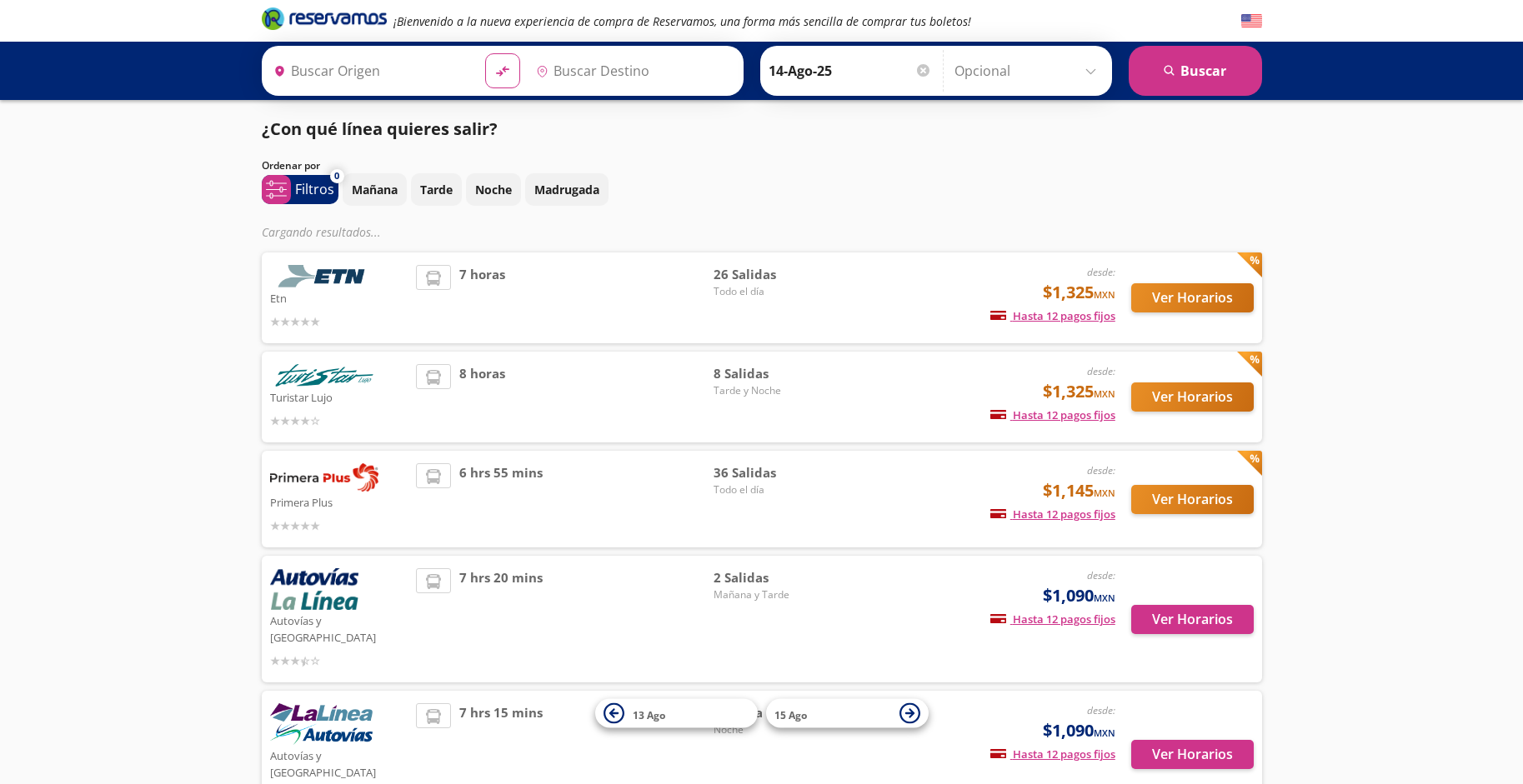
type input "[GEOGRAPHIC_DATA], [GEOGRAPHIC_DATA]"
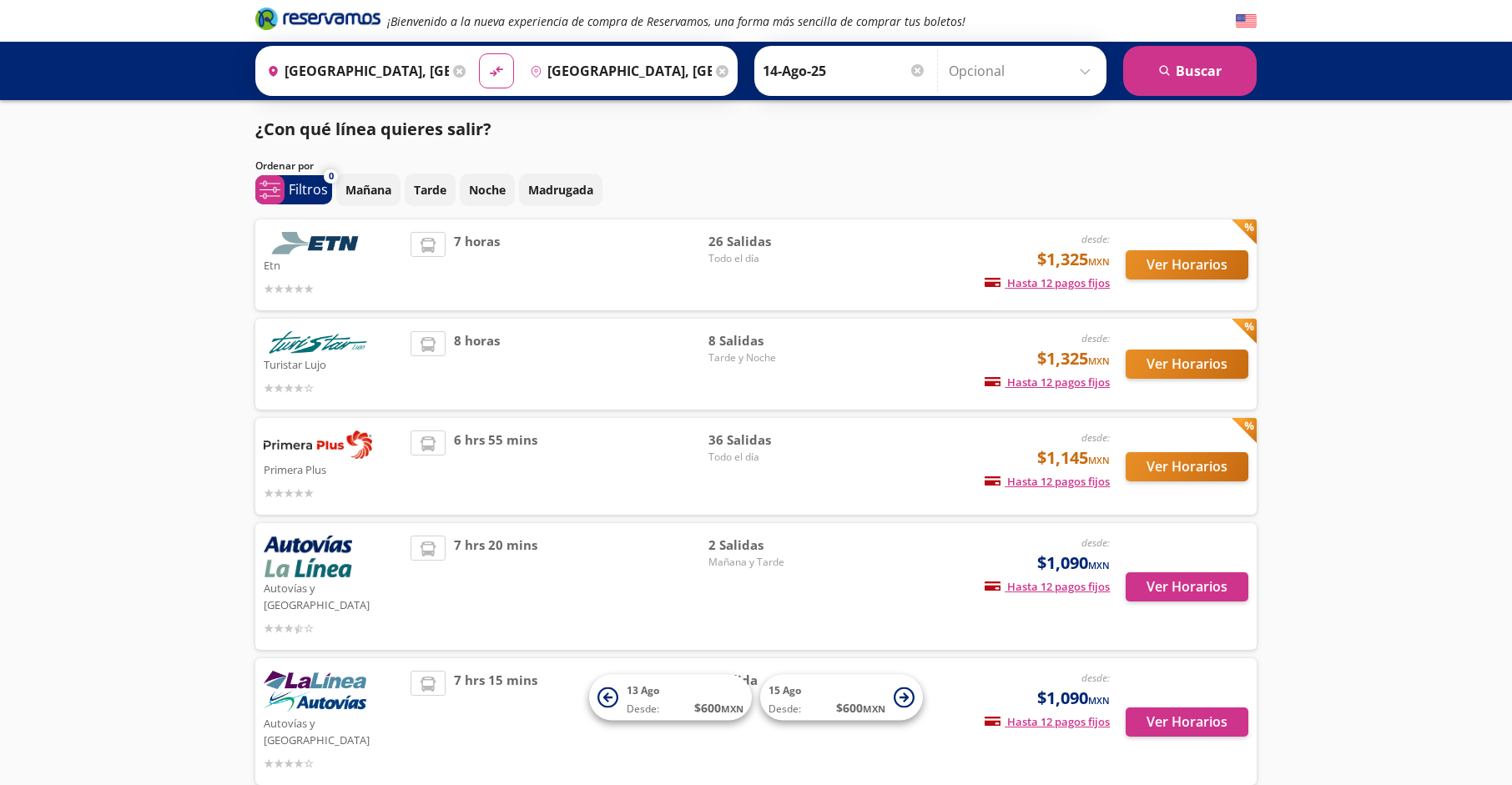
click at [325, 449] on img at bounding box center [318, 444] width 109 height 29
click at [1190, 463] on button "Ver Horarios" at bounding box center [1187, 467] width 122 height 29
